Goal: Information Seeking & Learning: Learn about a topic

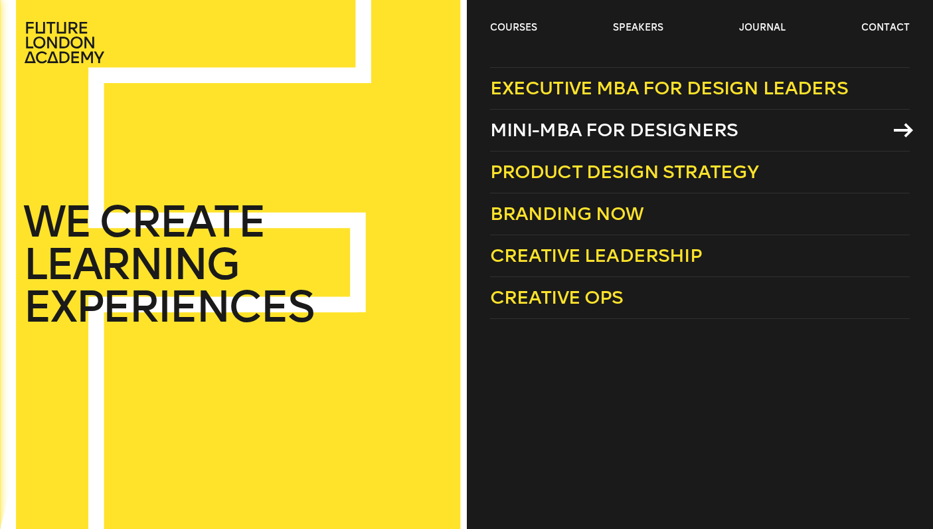
click at [616, 132] on span "Mini-MBA for Designers" at bounding box center [614, 130] width 248 height 22
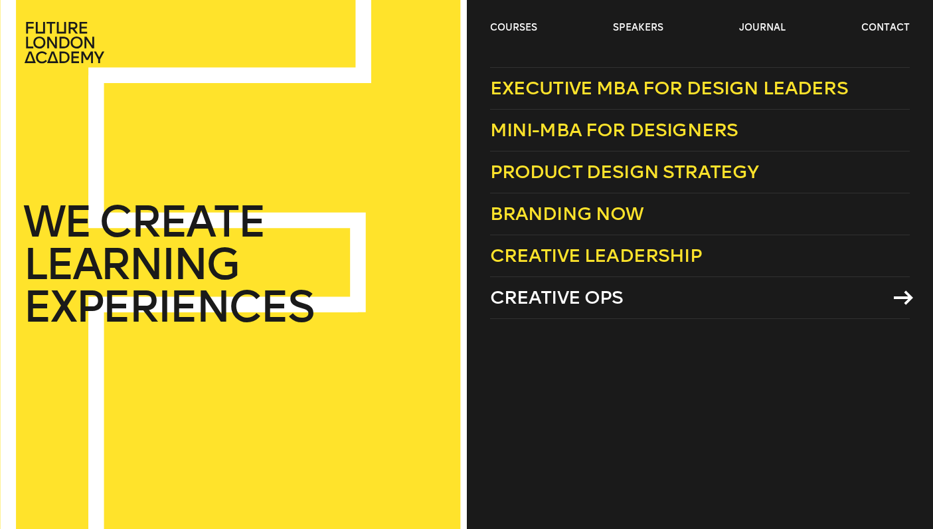
click at [609, 305] on span "Creative Ops" at bounding box center [557, 297] width 134 height 22
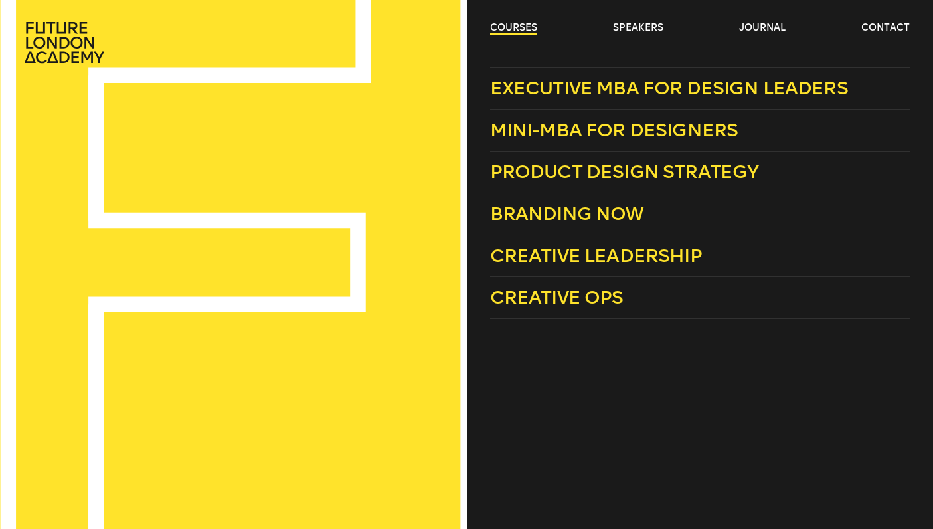
click at [492, 31] on link "courses" at bounding box center [513, 27] width 47 height 13
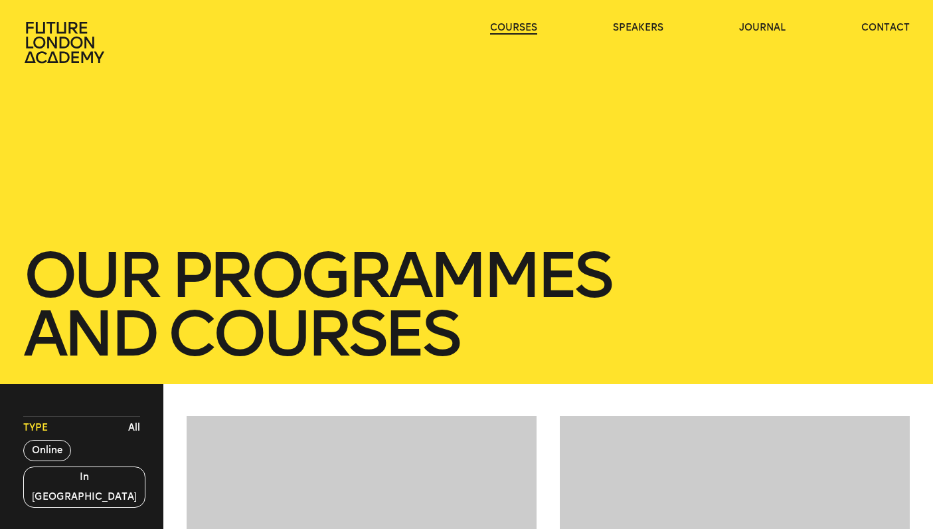
click at [492, 31] on link "courses" at bounding box center [513, 27] width 47 height 13
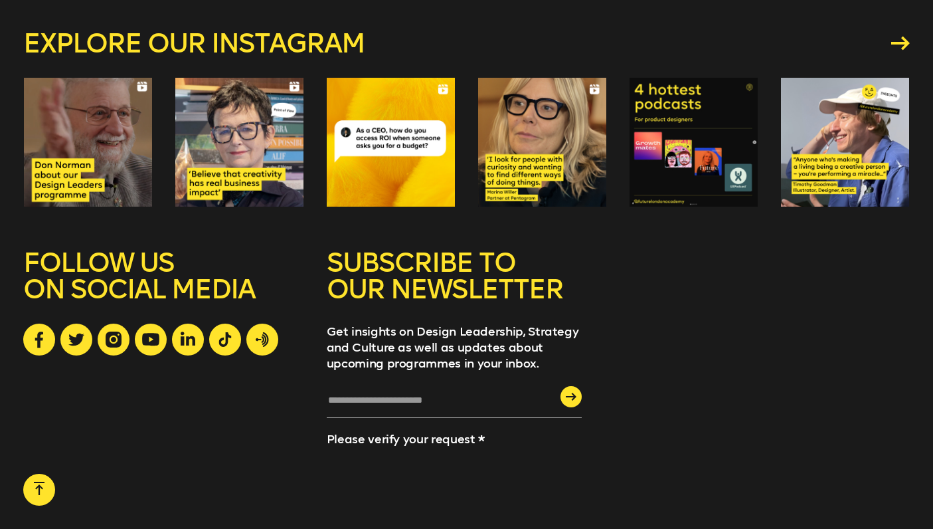
scroll to position [2092, 0]
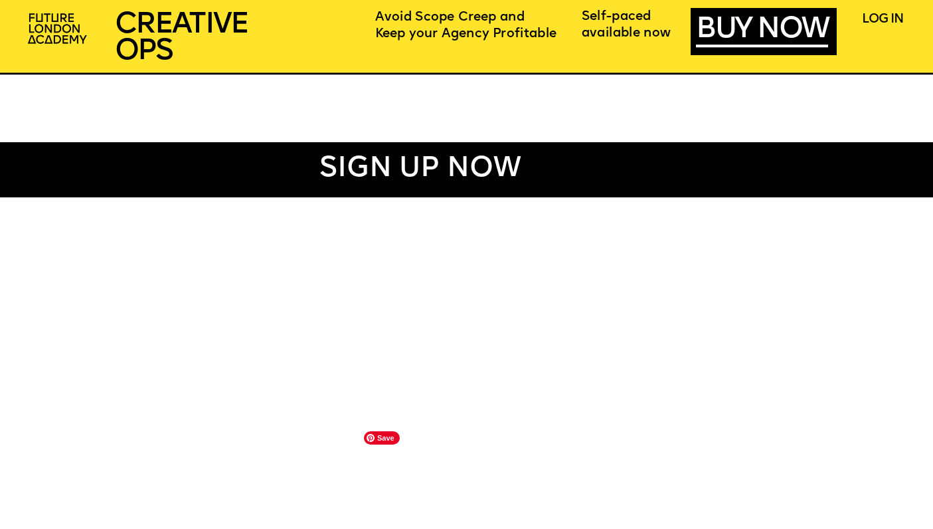
scroll to position [650, 0]
